Goal: Task Accomplishment & Management: Complete application form

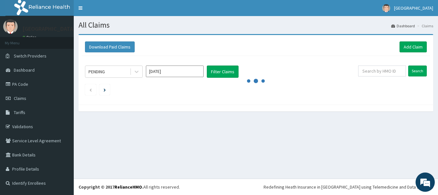
click at [227, 124] on div "All Claims Dashboard Claims Download Paid Claims Add Claim × Note you can only …" at bounding box center [256, 97] width 364 height 162
click at [238, 137] on div "All Claims Dashboard Claims Download Paid Claims Add Claim × Note you can only …" at bounding box center [256, 97] width 364 height 162
click at [21, 80] on link "PA Code" at bounding box center [37, 84] width 74 height 14
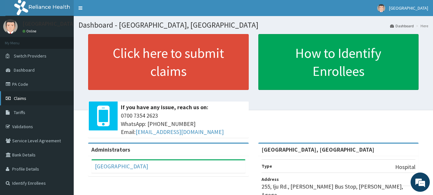
click at [19, 97] on span "Claims" at bounding box center [20, 98] width 13 height 6
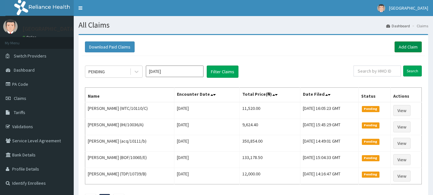
click at [409, 50] on link "Add Claim" at bounding box center [408, 46] width 27 height 11
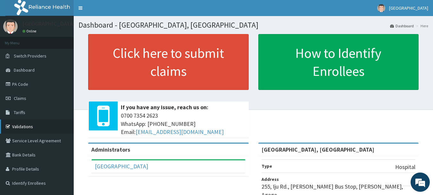
click at [19, 126] on link "Validations" at bounding box center [37, 126] width 74 height 14
click at [16, 126] on link "Validations" at bounding box center [37, 126] width 74 height 14
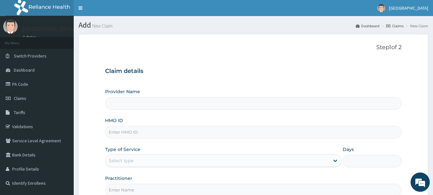
click at [161, 132] on input "HMO ID" at bounding box center [253, 132] width 297 height 13
click at [241, 71] on h3 "Claim details" at bounding box center [253, 71] width 297 height 7
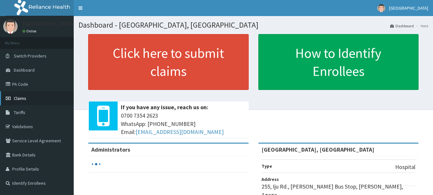
click at [19, 100] on span "Claims" at bounding box center [20, 98] width 13 height 6
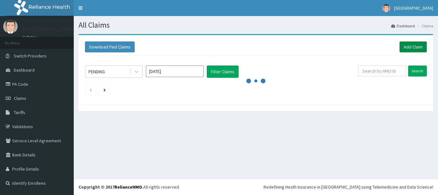
click at [415, 50] on link "Add Claim" at bounding box center [413, 46] width 27 height 11
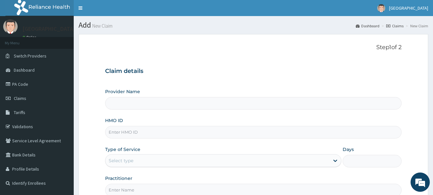
type input "[GEOGRAPHIC_DATA], [GEOGRAPHIC_DATA]"
click at [178, 129] on input "HMO ID" at bounding box center [253, 132] width 297 height 13
paste input "REL/10369/A"
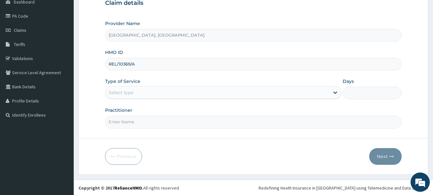
scroll to position [68, 0]
type input "REL/10369/A"
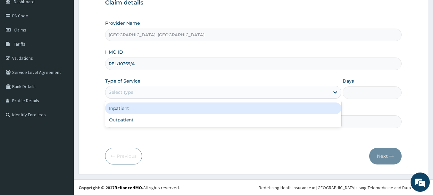
click at [121, 119] on div "Outpatient" at bounding box center [223, 120] width 236 height 12
type input "1"
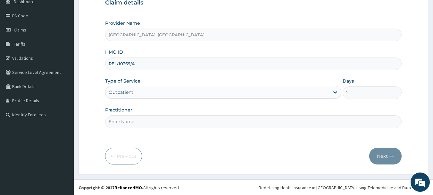
click at [147, 120] on input "Practitioner" at bounding box center [253, 121] width 297 height 13
type input "Dr Calista"
click at [384, 158] on button "Next" at bounding box center [386, 156] width 32 height 17
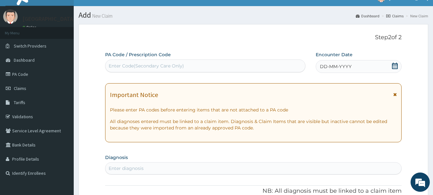
scroll to position [0, 0]
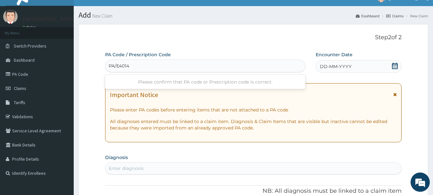
type input "PA/E40143"
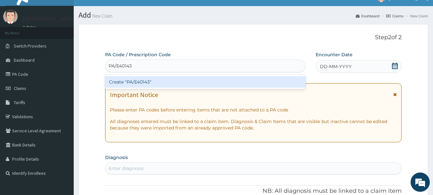
click at [175, 76] on div "Create "PA/E40143"" at bounding box center [205, 82] width 201 height 12
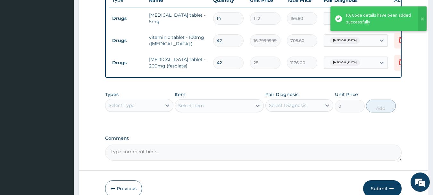
scroll to position [275, 0]
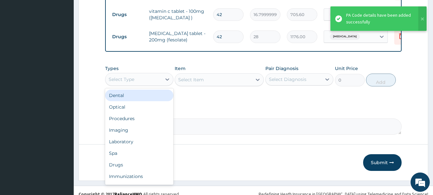
click at [127, 124] on div "Procedures" at bounding box center [139, 119] width 68 height 12
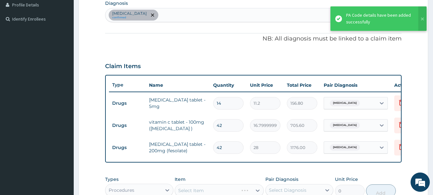
scroll to position [139, 0]
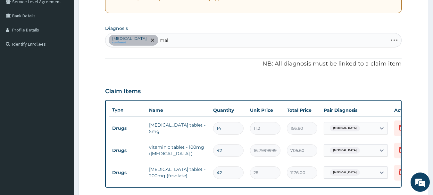
type input "mala"
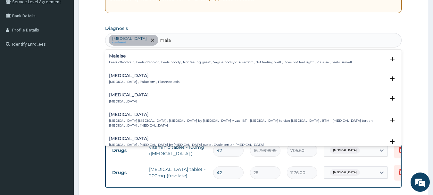
click at [134, 81] on p "Malaria , Paludism , Plasmodiosis" at bounding box center [144, 82] width 71 height 4
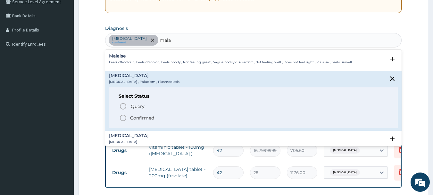
click at [125, 117] on icon "status option filled" at bounding box center [123, 118] width 8 height 8
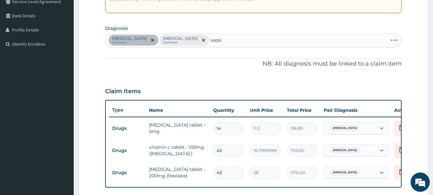
type input "sepsis"
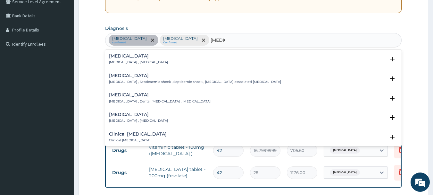
click at [134, 59] on div "Sepsis Systemic infection , Sepsis" at bounding box center [138, 59] width 59 height 11
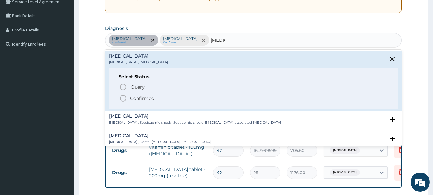
click at [123, 96] on icon "status option filled" at bounding box center [123, 98] width 8 height 8
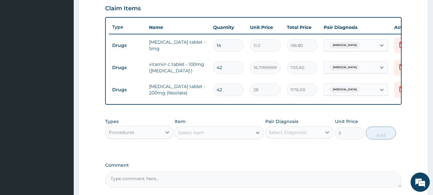
scroll to position [225, 0]
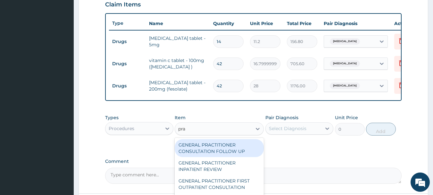
type input "prac"
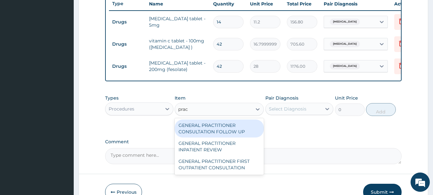
scroll to position [286, 0]
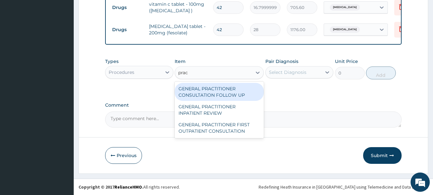
click at [226, 127] on div "GENERAL PRACTITIONER FIRST OUTPATIENT CONSULTATION" at bounding box center [219, 128] width 89 height 18
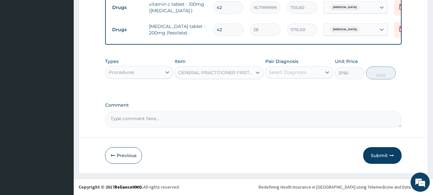
type input "3750"
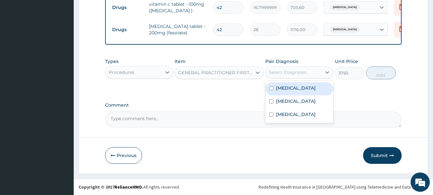
click at [286, 102] on label "Malaria" at bounding box center [296, 101] width 40 height 6
checkbox input "true"
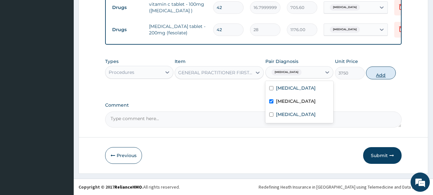
click at [392, 78] on button "Add" at bounding box center [381, 72] width 30 height 13
type input "0"
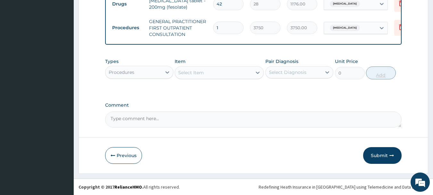
scroll to position [310, 0]
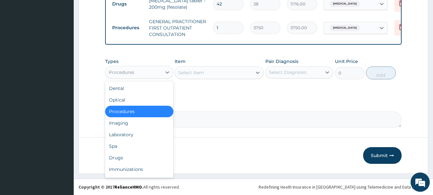
click at [122, 137] on div "Laboratory" at bounding box center [139, 135] width 68 height 12
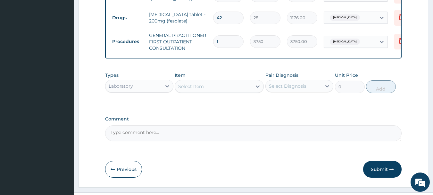
scroll to position [296, 0]
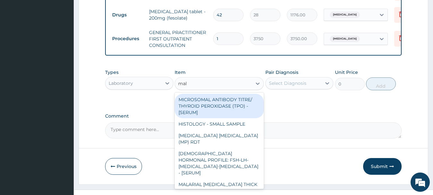
type input "mala"
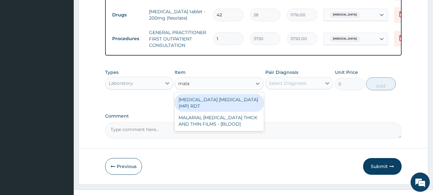
click at [218, 122] on div "MALARIAL PARASITE THICK AND THIN FILMS - [BLOOD]" at bounding box center [219, 121] width 89 height 18
type input "2187.5"
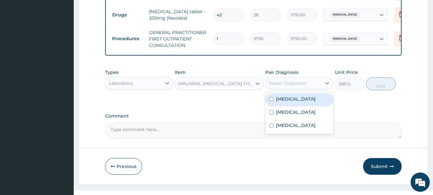
click at [282, 115] on label "Malaria" at bounding box center [296, 112] width 40 height 6
checkbox input "true"
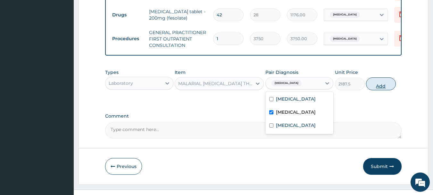
click at [385, 90] on button "Add" at bounding box center [381, 83] width 30 height 13
type input "0"
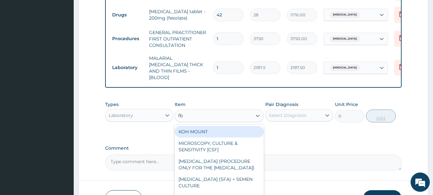
type input "fbc"
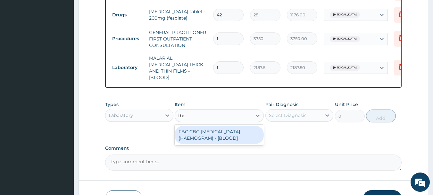
click at [229, 136] on div "FBC CBC-COMPLETE BLOOD COUNT (HAEMOGRAM) - [BLOOD]" at bounding box center [219, 135] width 89 height 18
type input "5000"
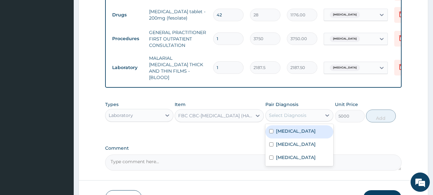
click at [287, 157] on label "Sepsis" at bounding box center [296, 157] width 40 height 6
checkbox input "true"
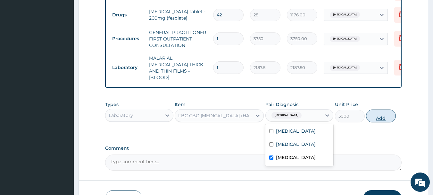
click at [392, 120] on button "Add" at bounding box center [381, 115] width 30 height 13
type input "0"
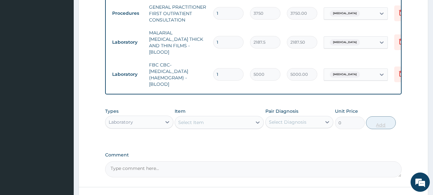
scroll to position [370, 0]
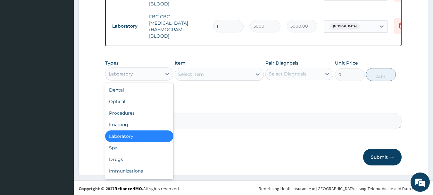
click at [116, 159] on div "Drugs" at bounding box center [139, 159] width 68 height 12
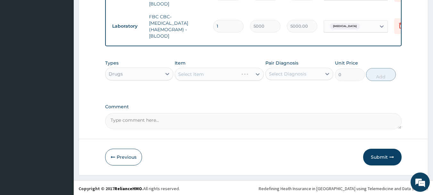
click at [211, 73] on div "Select Item" at bounding box center [219, 74] width 89 height 13
click at [236, 71] on div "Select Item" at bounding box center [219, 74] width 89 height 13
click at [238, 72] on div "Select Item" at bounding box center [219, 74] width 89 height 13
click at [242, 75] on div "Select Item" at bounding box center [219, 74] width 89 height 13
click at [245, 72] on div "Select Item" at bounding box center [219, 74] width 89 height 13
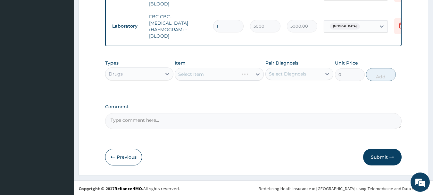
click at [244, 72] on div "Select Item" at bounding box center [219, 74] width 89 height 13
click at [234, 73] on div "Select Item" at bounding box center [219, 74] width 89 height 13
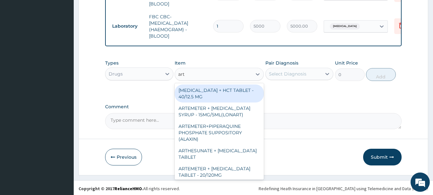
type input "arte"
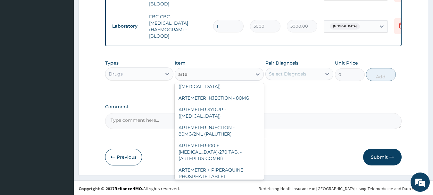
scroll to position [63, 0]
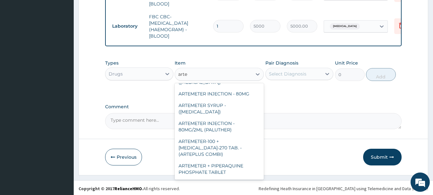
click at [220, 117] on div "ARTEMETER INJECTION - 80MG/2ML (PALUTHER)" at bounding box center [219, 126] width 89 height 18
type input "700"
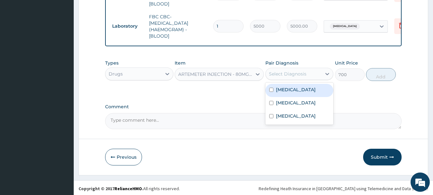
click at [287, 102] on label "Malaria" at bounding box center [296, 102] width 40 height 6
checkbox input "true"
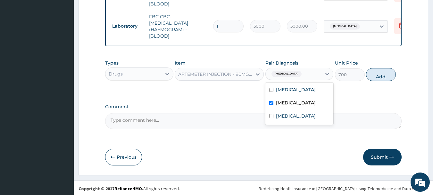
click at [389, 70] on button "Add" at bounding box center [381, 74] width 30 height 13
type input "0"
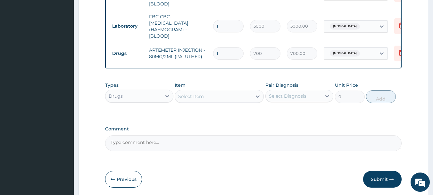
type input "0.00"
type input "6"
type input "4200.00"
type input "6"
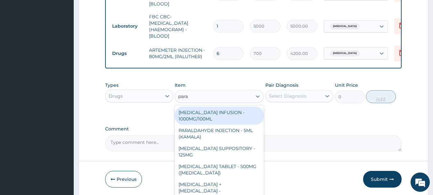
type input "parac"
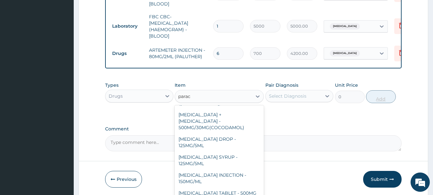
scroll to position [68, 0]
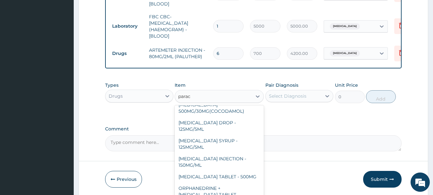
click at [242, 171] on div "PARACETAMOL TABLET - 500MG" at bounding box center [219, 177] width 89 height 12
type input "33.599999999999994"
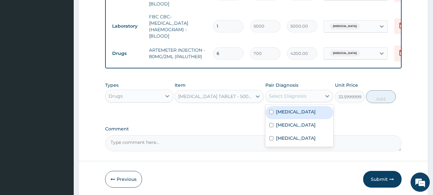
click at [285, 122] on label "Malaria" at bounding box center [296, 125] width 40 height 6
checkbox input "true"
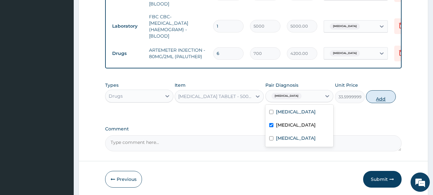
click at [378, 96] on button "Add" at bounding box center [381, 96] width 30 height 13
type input "0"
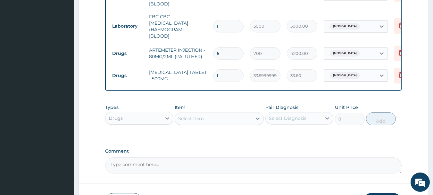
type input "18"
type input "604.80"
type input "18"
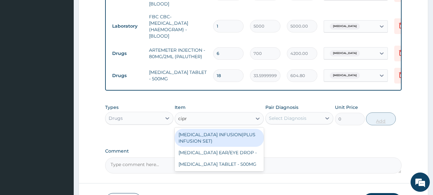
type input "cipro"
click at [240, 164] on div "CIPROFLOXACIN TABLET - 500MG" at bounding box center [219, 164] width 89 height 12
type input "196"
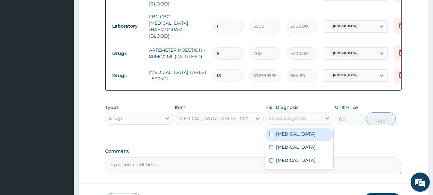
click at [286, 160] on label "Sepsis" at bounding box center [296, 160] width 40 height 6
checkbox input "true"
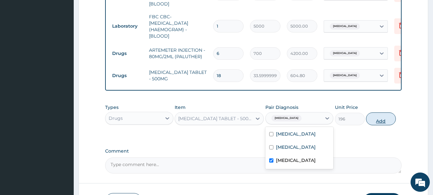
click at [383, 118] on button "Add" at bounding box center [381, 118] width 30 height 13
type input "0"
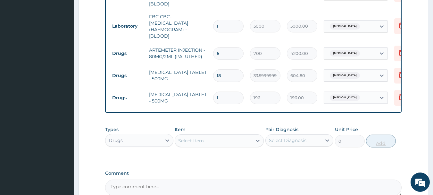
type input "10"
type input "1960.00"
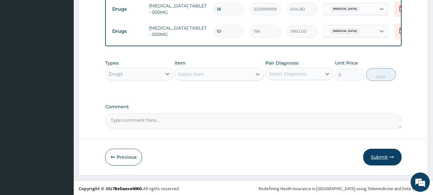
click at [391, 157] on icon "button" at bounding box center [392, 157] width 4 height 4
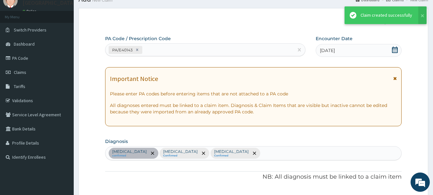
scroll to position [436, 0]
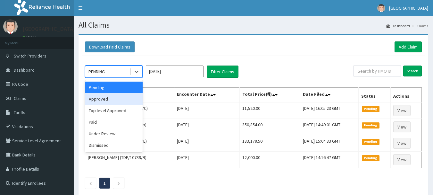
click at [100, 100] on div "Approved" at bounding box center [114, 99] width 58 height 12
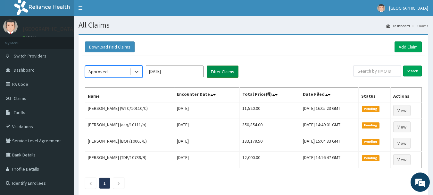
click at [229, 70] on button "Filter Claims" at bounding box center [223, 71] width 32 height 12
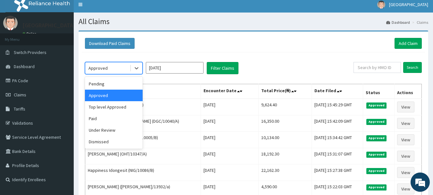
click at [103, 131] on div "Under Review" at bounding box center [114, 130] width 58 height 12
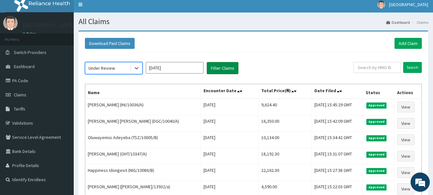
click at [230, 69] on button "Filter Claims" at bounding box center [223, 68] width 32 height 12
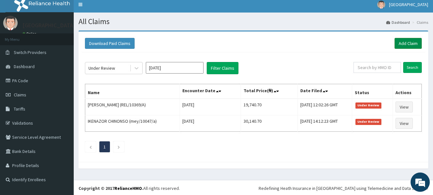
click at [410, 40] on link "Add Claim" at bounding box center [408, 43] width 27 height 11
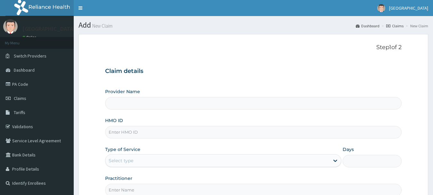
type input "[GEOGRAPHIC_DATA], [GEOGRAPHIC_DATA]"
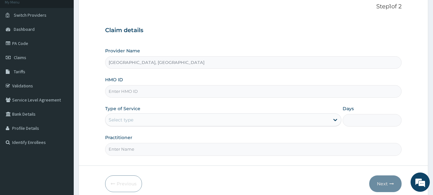
scroll to position [46, 0]
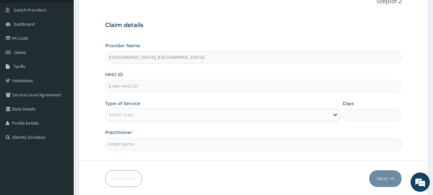
click at [166, 81] on input "HMO ID" at bounding box center [253, 86] width 297 height 13
paste input "LTG/10040/A"
type input "LTG/10040/A"
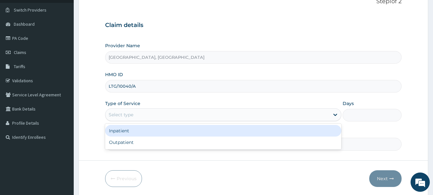
click at [120, 142] on div "Outpatient" at bounding box center [223, 142] width 236 height 12
type input "1"
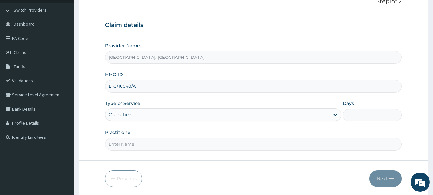
click at [149, 145] on input "Practitioner" at bounding box center [253, 144] width 297 height 13
type input "DR Adesipe"
click at [385, 177] on button "Next" at bounding box center [386, 178] width 32 height 17
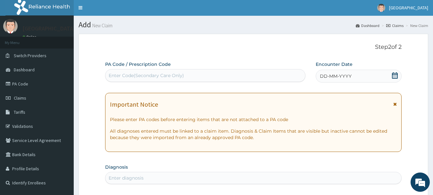
scroll to position [0, 0]
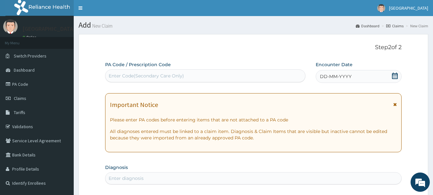
click at [332, 74] on span "DD-MM-YYYY" at bounding box center [336, 76] width 32 height 6
type input "PA/F743F6"
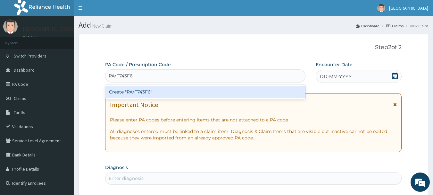
click at [192, 89] on div "Create "PA/F743F6"" at bounding box center [205, 92] width 201 height 12
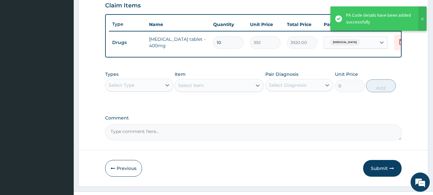
scroll to position [225, 0]
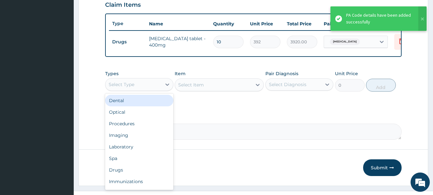
click at [126, 129] on div "Procedures" at bounding box center [139, 124] width 68 height 12
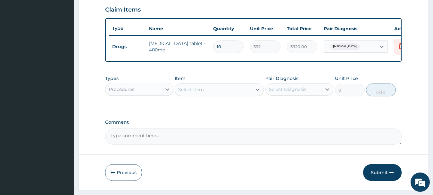
scroll to position [242, 0]
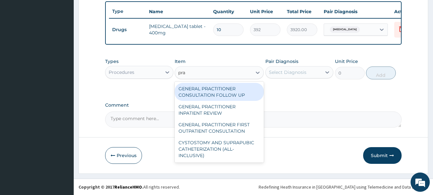
type input "prac"
click at [233, 129] on div "GENERAL PRACTITIONER FIRST OUTPATIENT CONSULTATION" at bounding box center [219, 128] width 89 height 18
type input "3750"
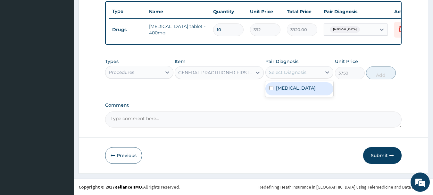
click at [291, 92] on div "Conjunctivitis" at bounding box center [300, 88] width 68 height 13
checkbox input "true"
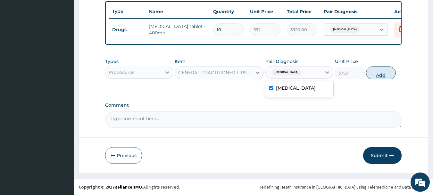
click at [387, 76] on button "Add" at bounding box center [381, 72] width 30 height 13
type input "0"
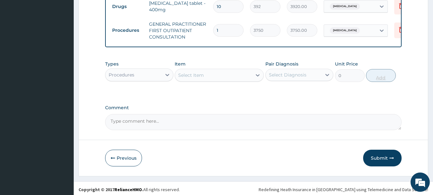
scroll to position [268, 0]
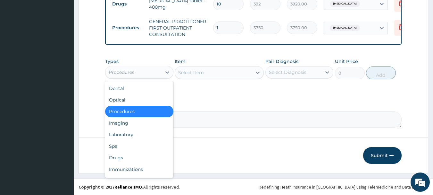
click at [115, 157] on div "Drugs" at bounding box center [139, 158] width 68 height 12
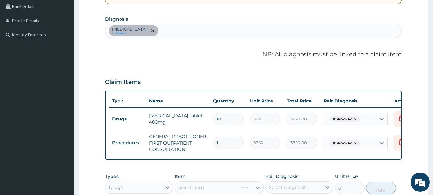
scroll to position [146, 0]
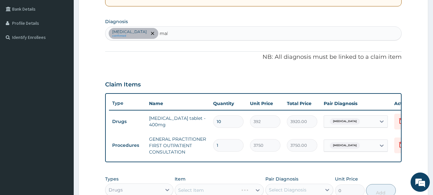
type input "mala"
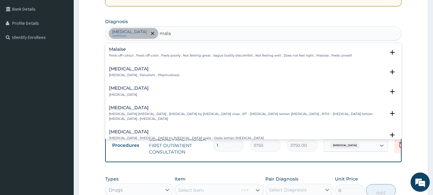
click at [132, 74] on p "Malaria , Paludism , Plasmodiosis" at bounding box center [144, 75] width 71 height 4
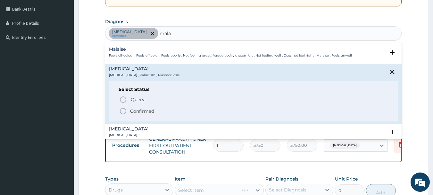
click at [125, 112] on icon "status option filled" at bounding box center [123, 111] width 8 height 8
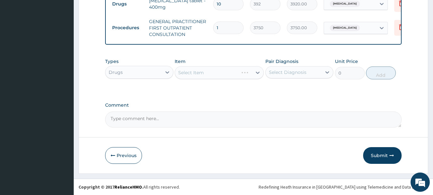
scroll to position [268, 0]
click at [229, 69] on div "Select Item" at bounding box center [219, 72] width 89 height 13
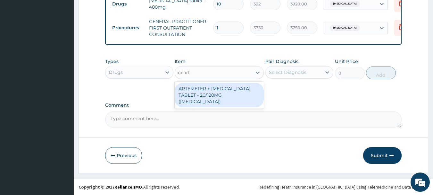
type input "coarte"
click at [237, 93] on div "ARTEMETER + [MEDICAL_DATA] TABLET - 20/120MG ([MEDICAL_DATA])" at bounding box center [219, 95] width 89 height 24
type input "210"
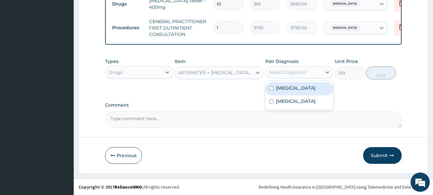
click at [287, 102] on label "Malaria" at bounding box center [296, 101] width 40 height 6
checkbox input "true"
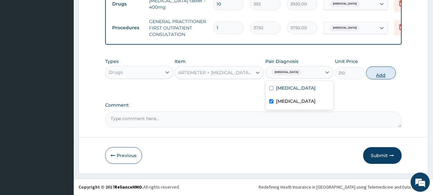
click at [389, 73] on button "Add" at bounding box center [381, 72] width 30 height 13
type input "0"
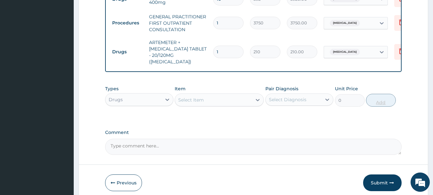
type input "0.00"
type input "2"
type input "420.00"
type input "24"
type input "5040.00"
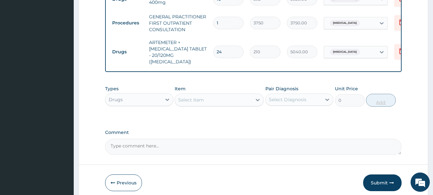
type input "24"
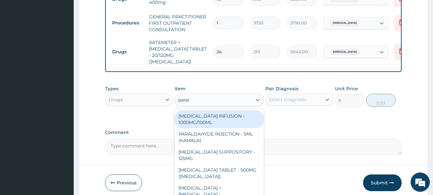
type input "parace"
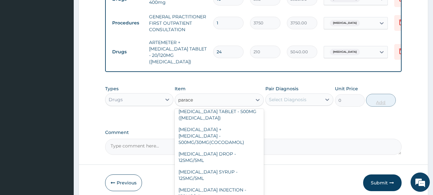
scroll to position [68, 0]
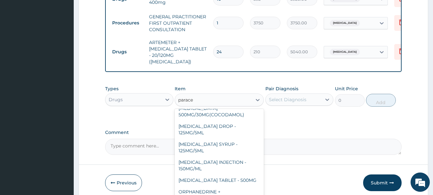
click at [242, 174] on div "[MEDICAL_DATA] TABLET - 500MG" at bounding box center [219, 180] width 89 height 12
type input "33.599999999999994"
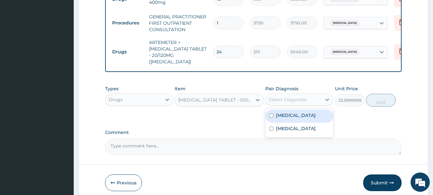
click at [285, 126] on label "Malaria" at bounding box center [296, 128] width 40 height 6
checkbox input "true"
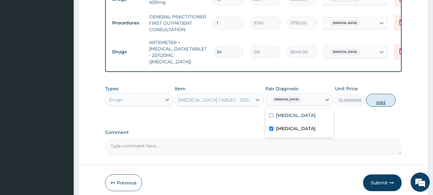
click at [390, 102] on button "Add" at bounding box center [381, 100] width 30 height 13
type input "0"
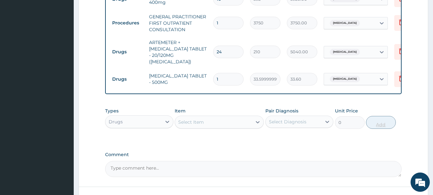
type input "18"
type input "604.80"
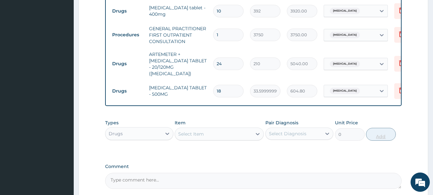
scroll to position [256, 0]
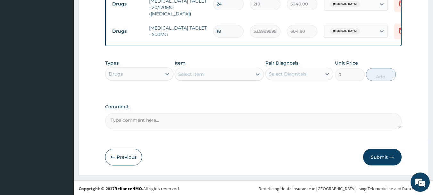
click at [388, 155] on button "Submit" at bounding box center [382, 157] width 38 height 17
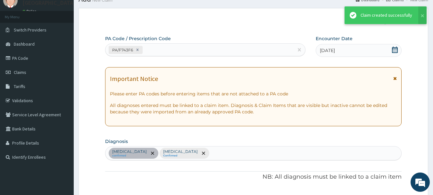
scroll to position [316, 0]
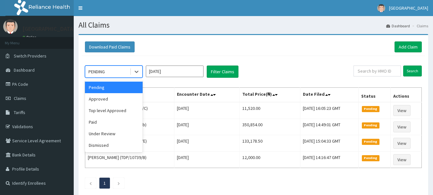
click at [100, 98] on div "Approved" at bounding box center [114, 99] width 58 height 12
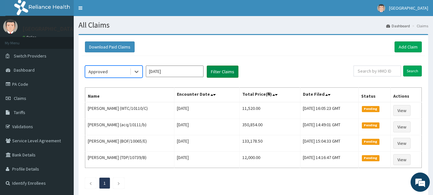
click at [236, 73] on button "Filter Claims" at bounding box center [223, 71] width 32 height 12
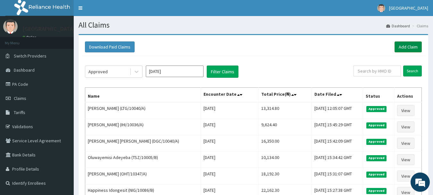
click at [418, 46] on link "Add Claim" at bounding box center [408, 46] width 27 height 11
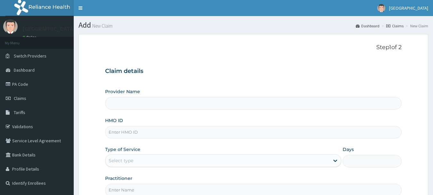
type input "[GEOGRAPHIC_DATA], [GEOGRAPHIC_DATA]"
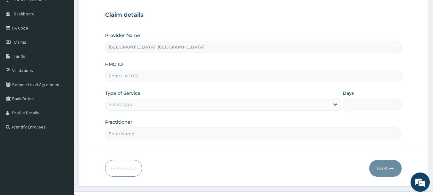
scroll to position [69, 0]
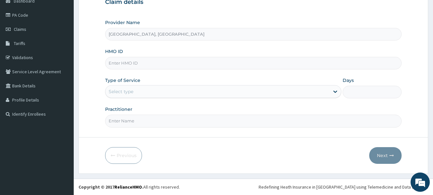
click at [166, 61] on input "HMO ID" at bounding box center [253, 63] width 297 height 13
paste input "LTG/10040/A"
type input "L"
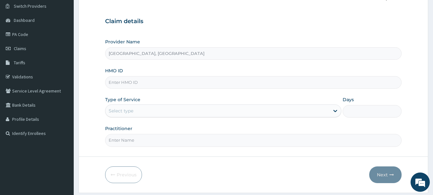
click at [175, 81] on input "HMO ID" at bounding box center [253, 82] width 297 height 13
paste input "OHT/10362/A"
type input "OHT/10362/A"
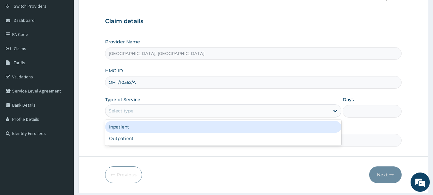
click at [115, 137] on div "Outpatient" at bounding box center [223, 138] width 236 height 12
type input "1"
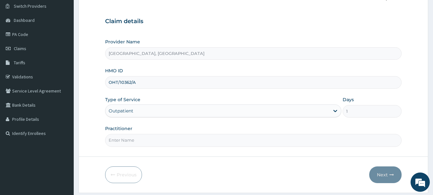
click at [133, 140] on input "Practitioner" at bounding box center [253, 140] width 297 height 13
type input "[PERSON_NAME]"
click at [389, 177] on button "Next" at bounding box center [386, 174] width 32 height 17
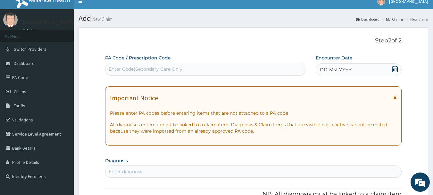
scroll to position [0, 0]
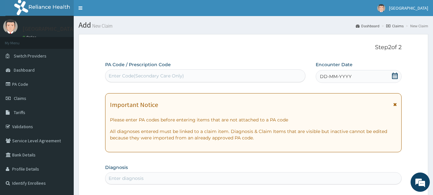
click at [337, 79] on span "DD-MM-YYYY" at bounding box center [336, 76] width 32 height 6
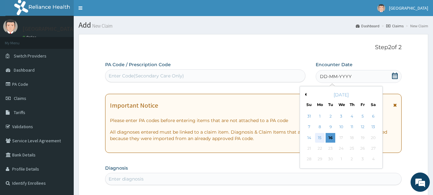
click at [322, 139] on div "15" at bounding box center [320, 138] width 10 height 10
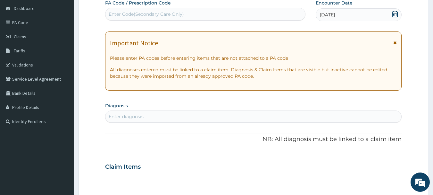
scroll to position [62, 0]
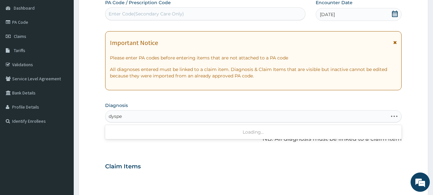
type input "dyspep"
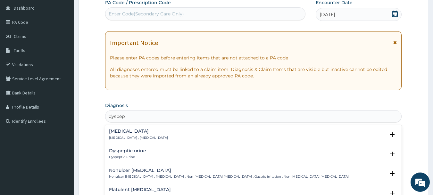
click at [135, 134] on div "[MEDICAL_DATA] [MEDICAL_DATA] , [MEDICAL_DATA]" at bounding box center [138, 134] width 59 height 11
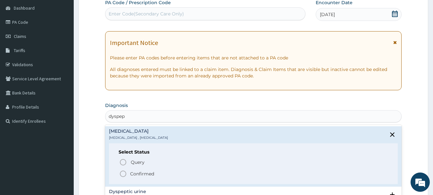
click at [120, 175] on icon "status option filled" at bounding box center [123, 174] width 8 height 8
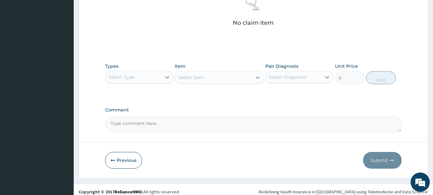
scroll to position [268, 0]
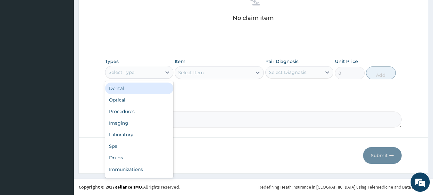
click at [127, 111] on div "Procedures" at bounding box center [139, 112] width 68 height 12
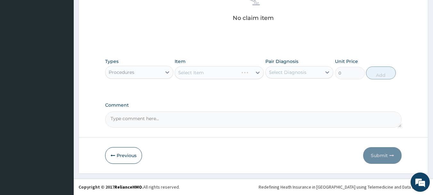
click at [250, 72] on div "Select Item" at bounding box center [219, 72] width 89 height 13
click at [231, 76] on div "Select Item" at bounding box center [219, 72] width 89 height 13
click at [245, 76] on div "Select Item" at bounding box center [219, 72] width 89 height 13
click at [240, 73] on div "Select Item" at bounding box center [219, 72] width 89 height 13
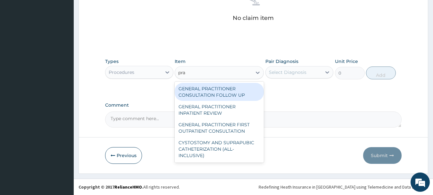
type input "prac"
click at [232, 92] on div "GENERAL PRACTITIONER CONSULTATION FOLLOW UP" at bounding box center [219, 92] width 89 height 18
type input "1875"
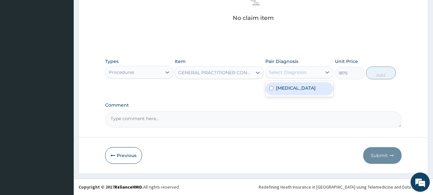
click at [293, 89] on label "[MEDICAL_DATA]" at bounding box center [296, 88] width 40 height 6
checkbox input "true"
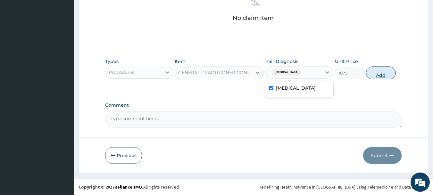
click at [383, 77] on button "Add" at bounding box center [381, 72] width 30 height 13
type input "0"
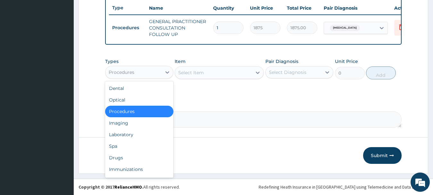
click at [117, 157] on div "Drugs" at bounding box center [139, 158] width 68 height 12
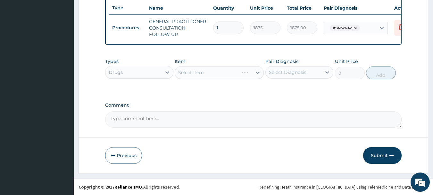
click at [231, 70] on div "Select Item" at bounding box center [219, 72] width 89 height 13
click at [234, 65] on div "Item Select Item" at bounding box center [219, 68] width 89 height 21
click at [231, 79] on div "Select Item" at bounding box center [219, 72] width 89 height 13
click at [230, 76] on div "Select Item" at bounding box center [219, 72] width 89 height 13
click at [236, 72] on div "Select Item" at bounding box center [219, 72] width 89 height 13
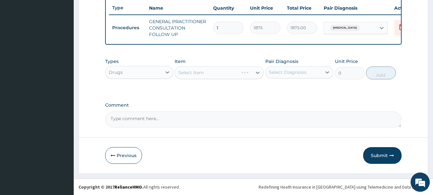
click at [233, 72] on div "Select Item" at bounding box center [219, 72] width 89 height 13
click at [244, 70] on div "Select Item" at bounding box center [219, 72] width 89 height 13
click at [242, 72] on div "Select Item" at bounding box center [219, 72] width 89 height 13
click at [236, 77] on div "Select Item" at bounding box center [219, 72] width 89 height 13
click at [241, 73] on div "Select Item" at bounding box center [219, 72] width 89 height 13
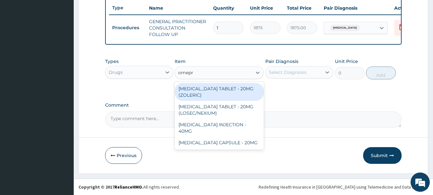
type input "omepra"
click at [223, 138] on div "[MEDICAL_DATA] CAPSULE - 20MG" at bounding box center [219, 143] width 89 height 12
type input "140"
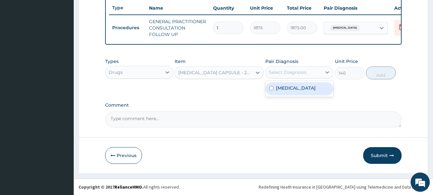
click at [288, 88] on label "[MEDICAL_DATA]" at bounding box center [296, 88] width 40 height 6
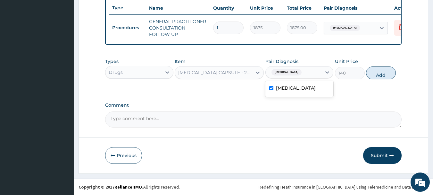
checkbox input "true"
click at [389, 72] on button "Add" at bounding box center [381, 72] width 30 height 13
type input "0"
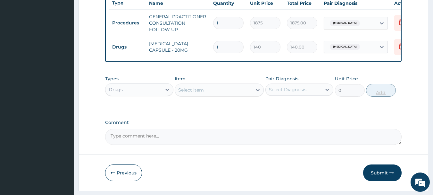
type input "10"
type input "1400.00"
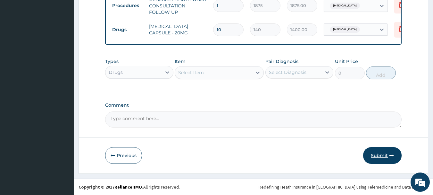
click at [387, 153] on button "Submit" at bounding box center [382, 155] width 38 height 17
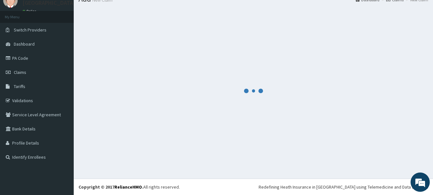
scroll to position [268, 0]
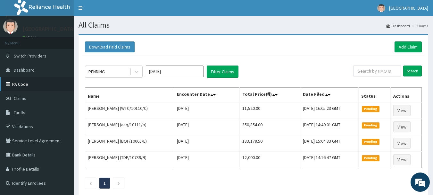
click at [16, 84] on link "PA Code" at bounding box center [37, 84] width 74 height 14
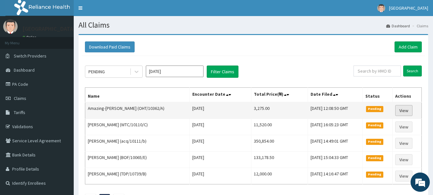
click at [409, 111] on link "View" at bounding box center [404, 110] width 17 height 11
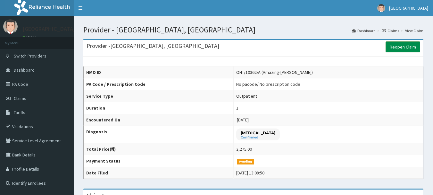
click at [409, 45] on link "Reopen Claim" at bounding box center [403, 46] width 35 height 11
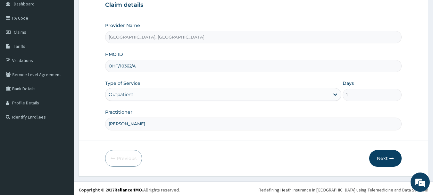
scroll to position [69, 0]
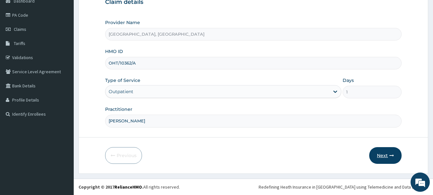
click at [390, 161] on button "Next" at bounding box center [386, 155] width 32 height 17
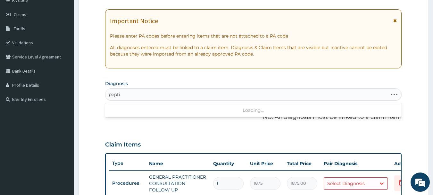
scroll to position [0, 0]
type input "peptic"
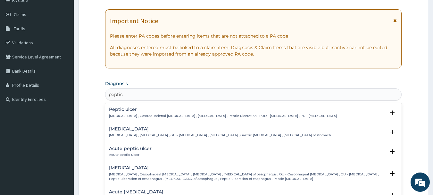
click at [130, 152] on div "Acute peptic ulcer Acute peptic ulcer" at bounding box center [130, 151] width 43 height 11
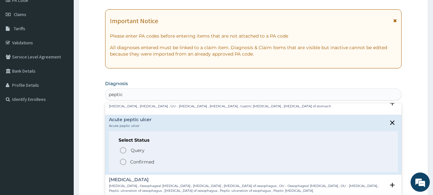
scroll to position [41, 0]
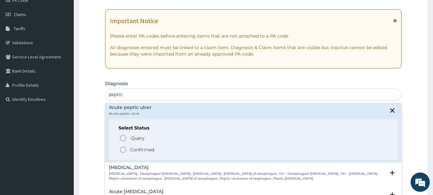
click at [124, 149] on icon "status option filled" at bounding box center [123, 150] width 8 height 8
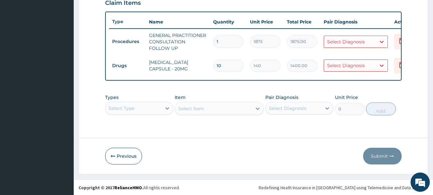
scroll to position [233, 0]
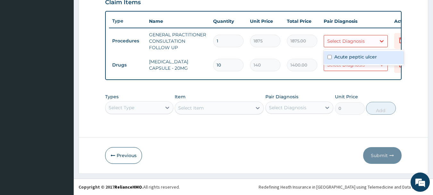
click at [356, 55] on label "Acute peptic ulcer" at bounding box center [356, 57] width 43 height 6
checkbox input "true"
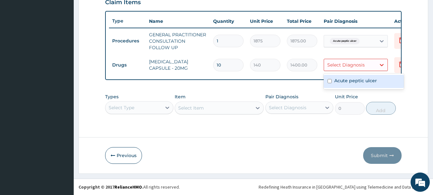
click at [354, 80] on div "Acute peptic ulcer" at bounding box center [364, 81] width 80 height 13
checkbox input "true"
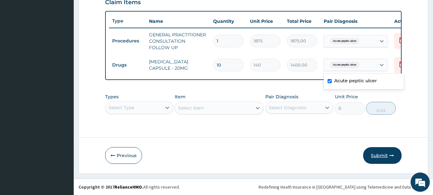
click at [380, 163] on button "Submit" at bounding box center [382, 155] width 38 height 17
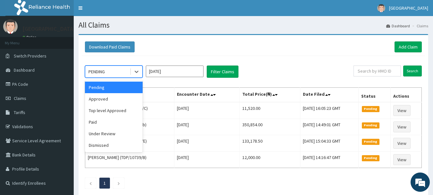
click at [100, 98] on div "Approved" at bounding box center [114, 99] width 58 height 12
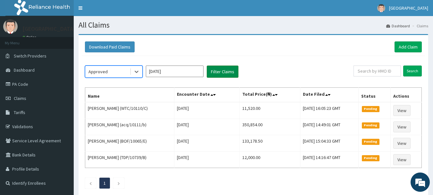
click at [228, 73] on button "Filter Claims" at bounding box center [223, 71] width 32 height 12
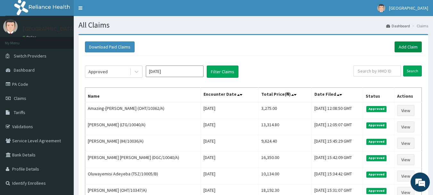
click at [408, 45] on link "Add Claim" at bounding box center [408, 46] width 27 height 11
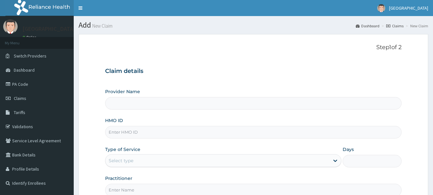
type input "[GEOGRAPHIC_DATA], [GEOGRAPHIC_DATA]"
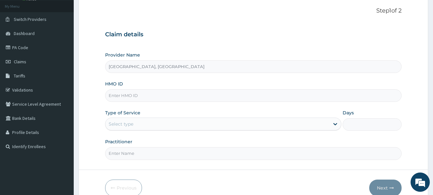
scroll to position [37, 0]
click at [185, 90] on input "HMO ID" at bounding box center [253, 95] width 297 height 13
paste input "ABP/10180/A"
type input "ABP/10180/A"
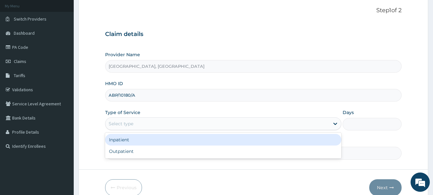
click at [119, 152] on div "Outpatient" at bounding box center [223, 151] width 236 height 12
type input "1"
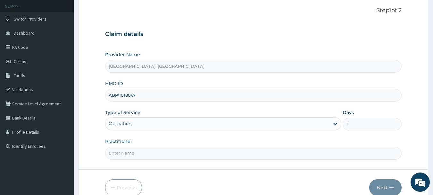
click at [148, 154] on input "Practitioner" at bounding box center [253, 153] width 297 height 13
type input "DR Adesipe"
click at [384, 187] on button "Next" at bounding box center [386, 187] width 32 height 17
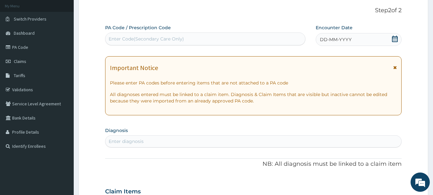
click at [338, 43] on span "DD-MM-YYYY" at bounding box center [336, 39] width 32 height 6
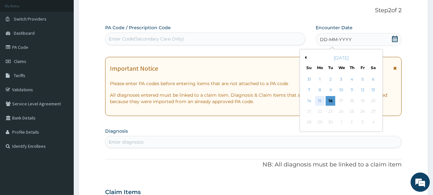
click at [320, 101] on div "15" at bounding box center [320, 101] width 10 height 10
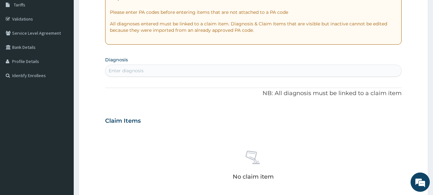
scroll to position [111, 0]
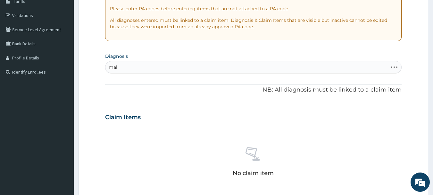
type input "mala"
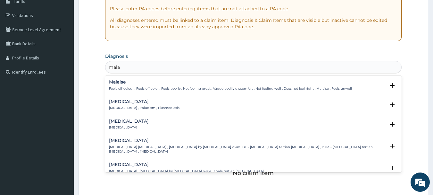
click at [125, 104] on h4 "Malaria" at bounding box center [144, 101] width 71 height 5
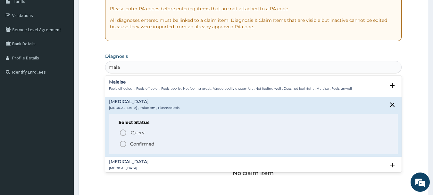
click at [121, 143] on icon "status option filled" at bounding box center [123, 144] width 8 height 8
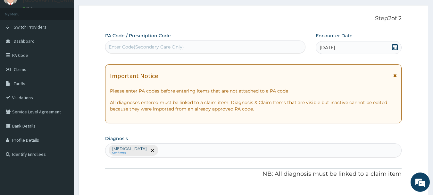
scroll to position [14, 0]
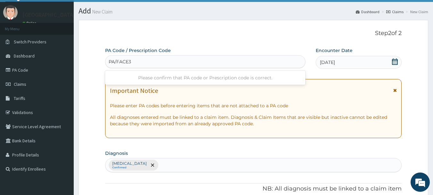
type input "PA/FACE3D"
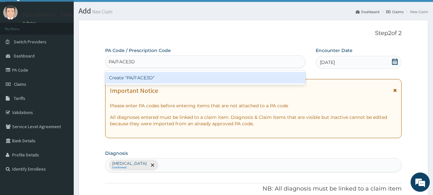
click at [139, 82] on div "Create "PA/FACE3D"" at bounding box center [205, 78] width 201 height 12
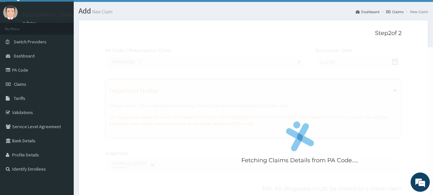
click at [212, 176] on div "Fetching Claims Details from PA Code....." at bounding box center [300, 144] width 390 height 195
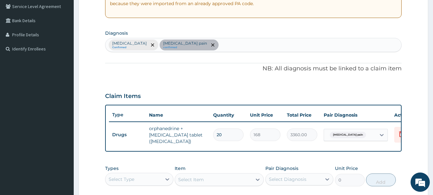
scroll to position [175, 0]
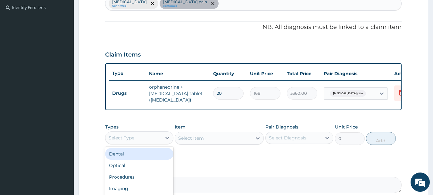
click at [122, 183] on div "Procedures" at bounding box center [139, 177] width 68 height 12
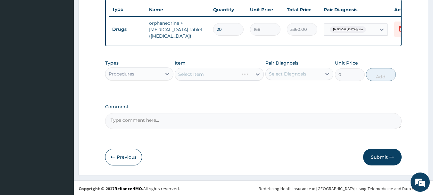
scroll to position [240, 0]
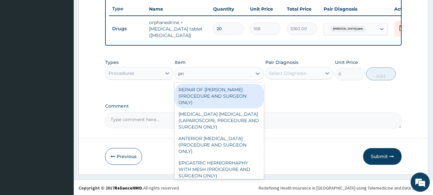
type input "prac"
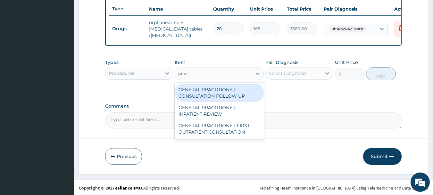
click at [231, 132] on div "GENERAL PRACTITIONER FIRST OUTPATIENT CONSULTATION" at bounding box center [219, 129] width 89 height 18
type input "3750"
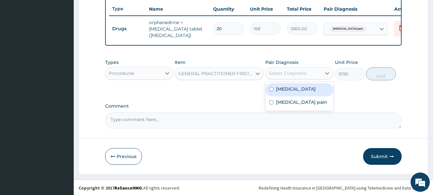
click at [286, 92] on label "Malaria" at bounding box center [296, 89] width 40 height 6
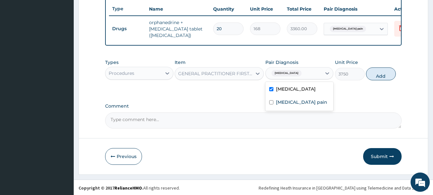
click at [285, 89] on div "Malaria" at bounding box center [300, 89] width 68 height 13
checkbox input "false"
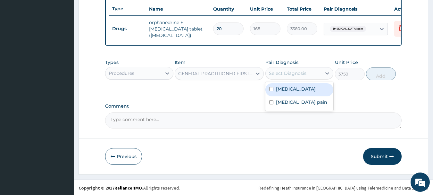
click at [284, 92] on label "Malaria" at bounding box center [296, 89] width 40 height 6
checkbox input "true"
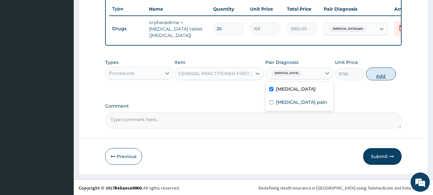
click at [390, 80] on button "Add" at bounding box center [381, 73] width 30 height 13
type input "0"
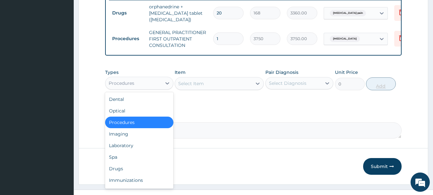
scroll to position [271, 0]
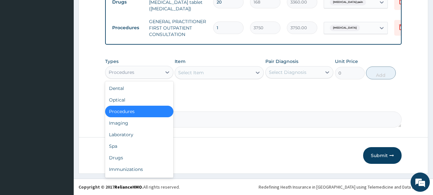
click at [122, 135] on div "Laboratory" at bounding box center [139, 135] width 68 height 12
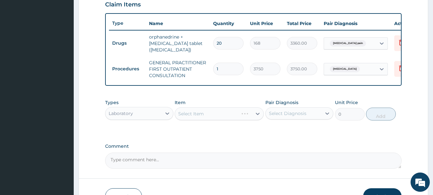
scroll to position [228, 0]
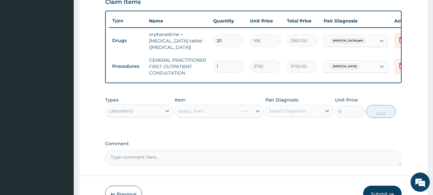
click at [216, 116] on div "Select Item" at bounding box center [219, 111] width 89 height 13
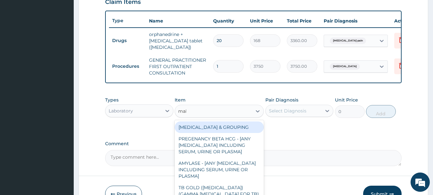
type input "mala"
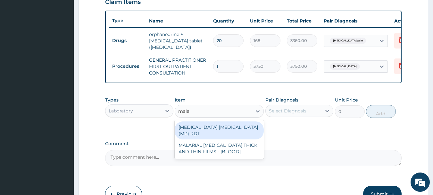
click at [237, 148] on div "MALARIAL PARASITE THICK AND THIN FILMS - [BLOOD]" at bounding box center [219, 148] width 89 height 18
type input "2187.5"
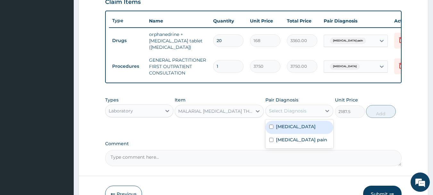
click at [289, 130] on label "Malaria" at bounding box center [296, 126] width 40 height 6
checkbox input "true"
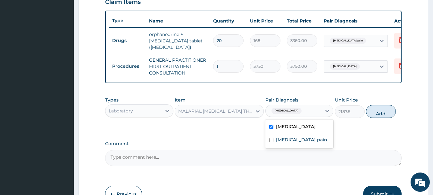
click at [385, 118] on button "Add" at bounding box center [381, 111] width 30 height 13
type input "0"
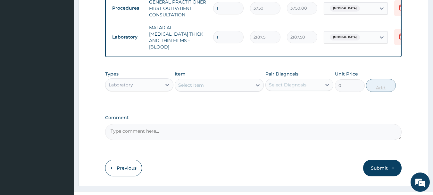
scroll to position [297, 0]
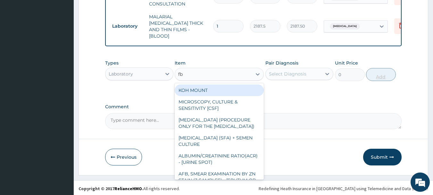
type input "fbc"
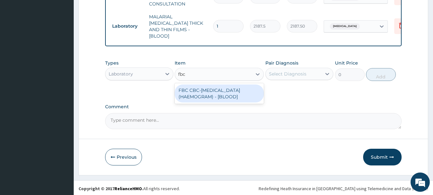
click at [237, 92] on div "FBC CBC-COMPLETE BLOOD COUNT (HAEMOGRAM) - [BLOOD]" at bounding box center [219, 93] width 89 height 18
type input "5000"
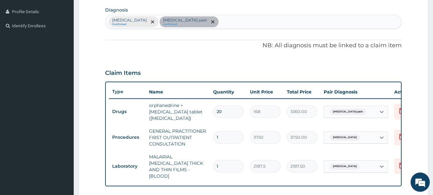
scroll to position [124, 0]
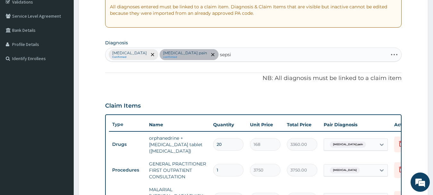
type input "sepsis"
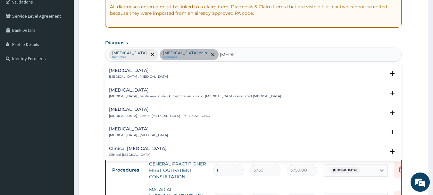
click at [136, 71] on h4 "Sepsis" at bounding box center [138, 70] width 59 height 5
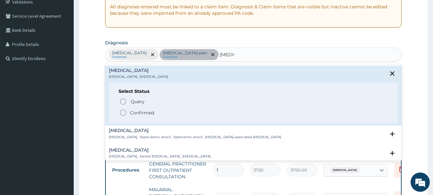
click at [122, 112] on icon "status option filled" at bounding box center [123, 113] width 8 height 8
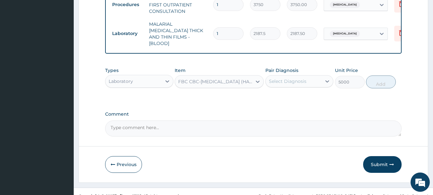
scroll to position [288, 0]
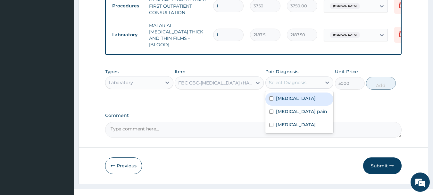
click at [288, 125] on label "Sepsis" at bounding box center [296, 124] width 40 height 6
checkbox input "true"
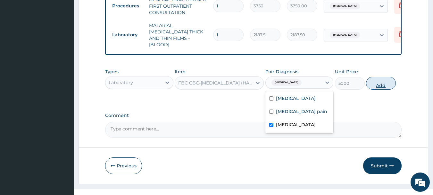
click at [389, 86] on button "Add" at bounding box center [381, 83] width 30 height 13
type input "0"
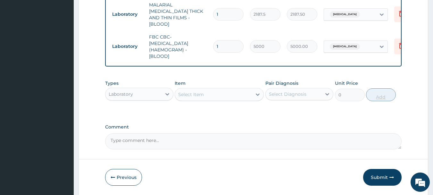
scroll to position [329, 0]
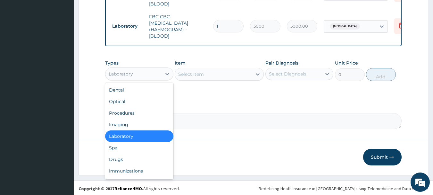
click at [115, 157] on div "Drugs" at bounding box center [139, 159] width 68 height 12
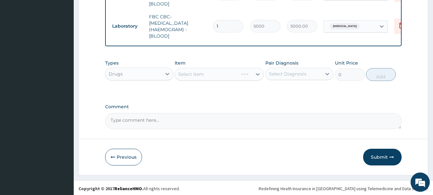
click at [234, 68] on div "Select Item" at bounding box center [219, 74] width 89 height 13
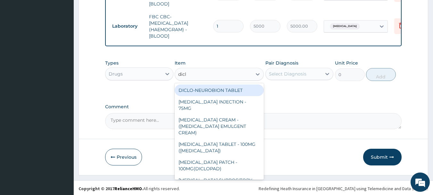
type input "diclo"
click at [237, 102] on div "DICLOFENAC INJECTION - 75MG" at bounding box center [219, 105] width 89 height 18
type input "420"
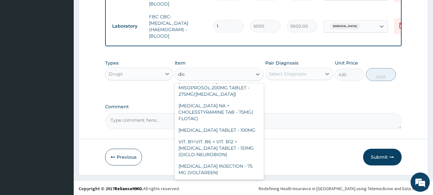
scroll to position [0, 0]
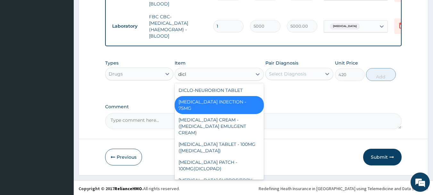
type input "diclo"
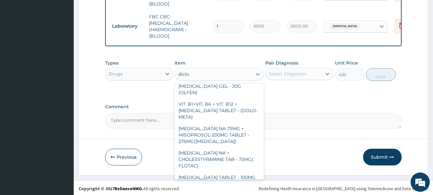
scroll to position [158, 0]
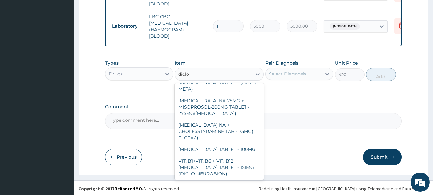
click at [228, 119] on div "DICLOFENAC NA + CHOLESSTYRAMINE TAB - 75MG( FLOTAC)" at bounding box center [219, 131] width 89 height 24
type input "280"
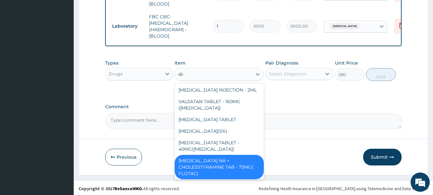
scroll to position [129, 0]
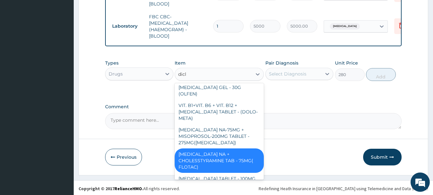
type input "diclo"
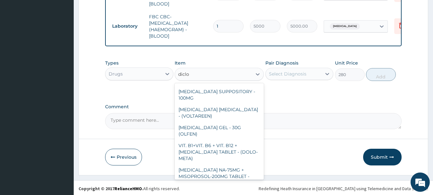
scroll to position [94, 0]
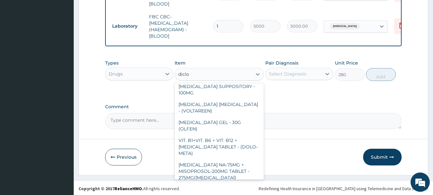
click at [234, 116] on div "DICLOFENAC GEL - 30G (OLFEN)" at bounding box center [219, 125] width 89 height 18
type input "1120"
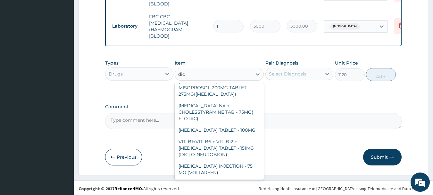
scroll to position [70, 0]
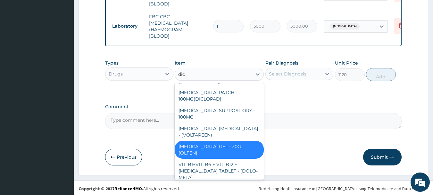
type input "dicl"
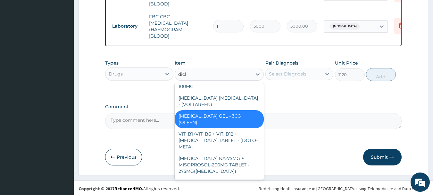
scroll to position [158, 0]
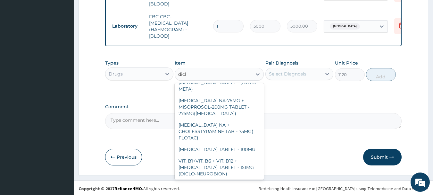
click at [222, 179] on div "DICLOFENAC INJECTION - 75 MG (VOLTAREEN)" at bounding box center [219, 188] width 89 height 18
type input "588"
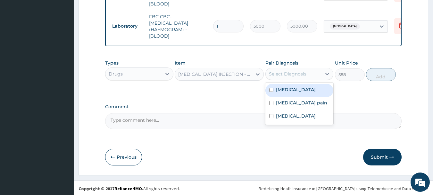
click at [302, 100] on label "Musculoskeletal pain" at bounding box center [301, 102] width 51 height 6
checkbox input "true"
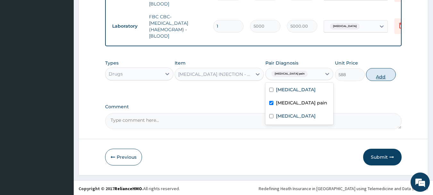
click at [390, 73] on button "Add" at bounding box center [381, 74] width 30 height 13
type input "0"
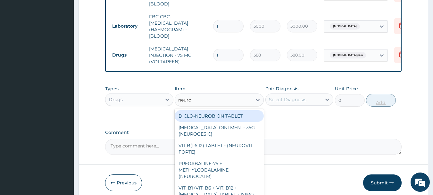
type input "neurog"
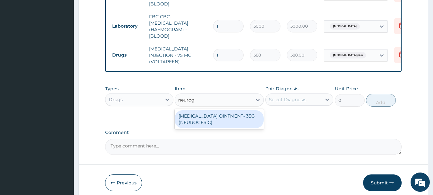
click at [238, 116] on div "METHYL SALICYLATE OINTMENT- 35G (NEUROGESIC)" at bounding box center [219, 119] width 89 height 18
type input "1400"
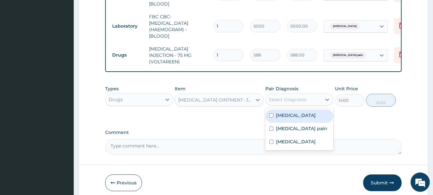
click at [305, 125] on label "Musculoskeletal pain" at bounding box center [301, 128] width 51 height 6
checkbox input "true"
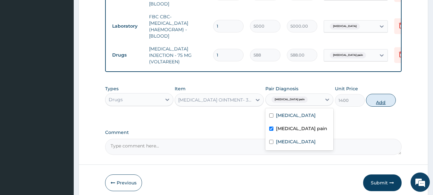
click at [394, 98] on button "Add" at bounding box center [381, 100] width 30 height 13
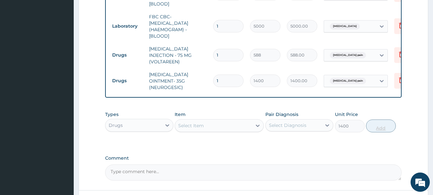
type input "0"
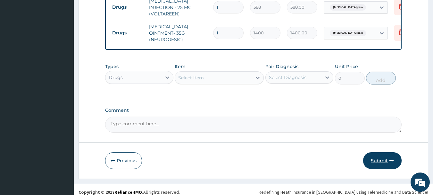
click at [388, 158] on button "Submit" at bounding box center [382, 160] width 38 height 17
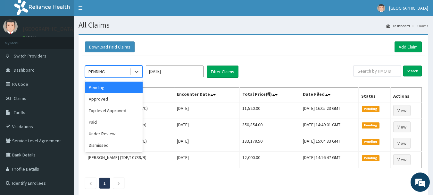
click at [100, 101] on div "Approved" at bounding box center [114, 99] width 58 height 12
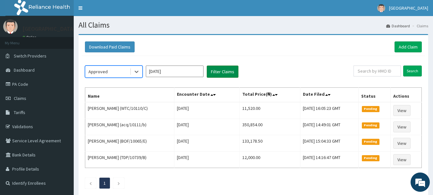
click at [225, 70] on button "Filter Claims" at bounding box center [223, 71] width 32 height 12
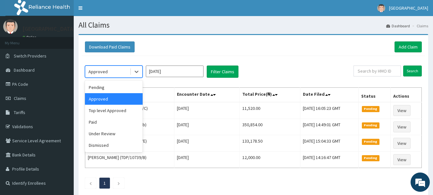
click at [127, 96] on div "Approved" at bounding box center [114, 99] width 58 height 12
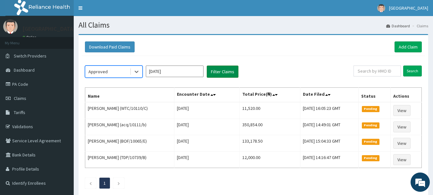
click at [228, 71] on button "Filter Claims" at bounding box center [223, 71] width 32 height 12
click at [219, 72] on button "Filter Claims" at bounding box center [223, 71] width 32 height 12
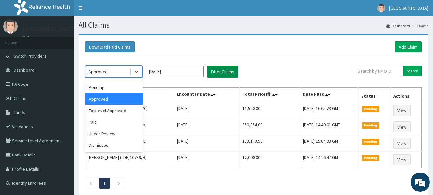
click at [233, 69] on button "Filter Claims" at bounding box center [223, 71] width 32 height 12
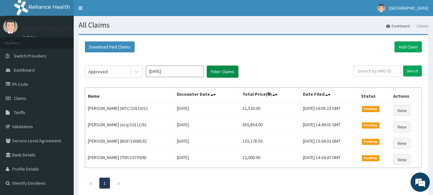
click at [221, 69] on button "Filter Claims" at bounding box center [223, 71] width 32 height 12
click at [221, 71] on button "Filter Claims" at bounding box center [223, 71] width 32 height 12
click at [223, 72] on button "Filter Claims" at bounding box center [223, 71] width 32 height 12
click at [231, 71] on button "Filter Claims" at bounding box center [223, 71] width 32 height 12
click at [231, 69] on button "Filter Claims" at bounding box center [223, 71] width 32 height 12
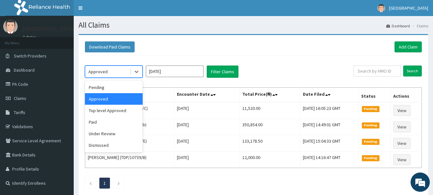
click at [126, 98] on div "Approved" at bounding box center [114, 99] width 58 height 12
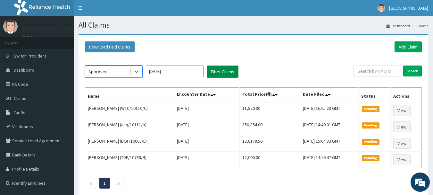
click at [226, 70] on button "Filter Claims" at bounding box center [223, 71] width 32 height 12
click at [228, 71] on button "Filter Claims" at bounding box center [223, 71] width 32 height 12
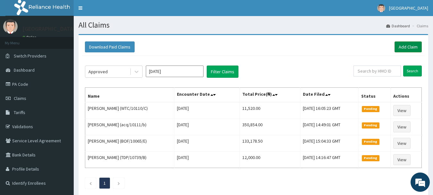
click at [407, 45] on link "Add Claim" at bounding box center [408, 46] width 27 height 11
